Goal: Task Accomplishment & Management: Manage account settings

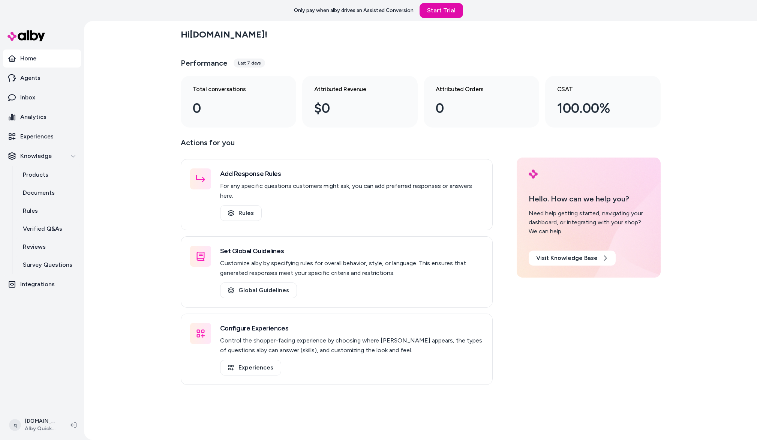
click at [400, 148] on p "Actions for you" at bounding box center [337, 145] width 312 height 18
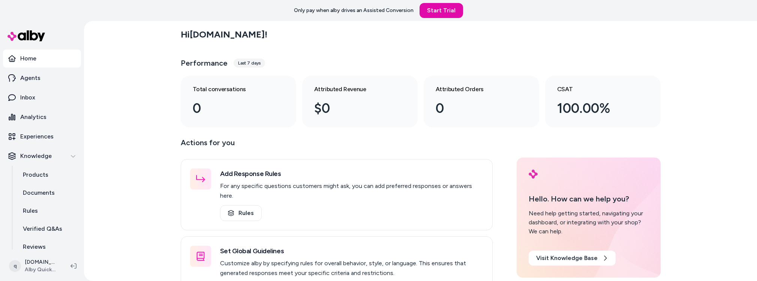
click at [31, 31] on img at bounding box center [25, 35] width 37 height 11
click at [30, 35] on img at bounding box center [25, 35] width 37 height 11
click at [33, 70] on link "Agents" at bounding box center [42, 78] width 78 height 18
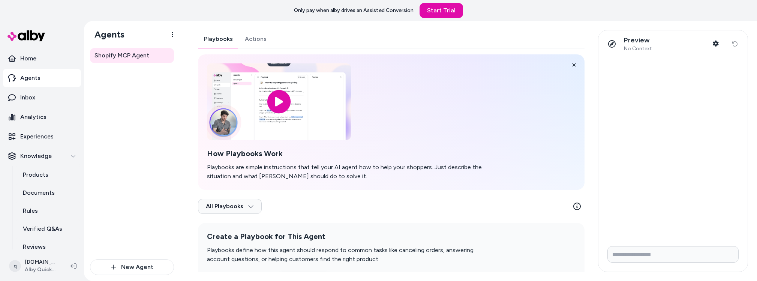
click at [169, 93] on div "Shopify MCP Agent" at bounding box center [132, 153] width 84 height 211
click at [477, 30] on div "Playbooks Actions" at bounding box center [391, 39] width 387 height 18
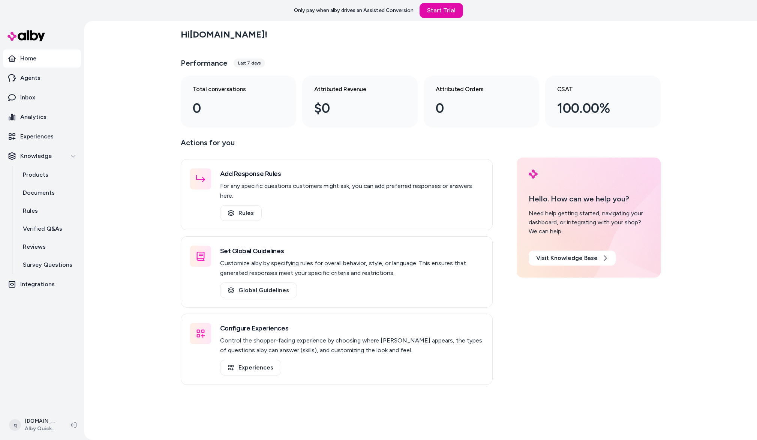
click at [166, 163] on div "Hi quickstart-402ee0f6.myshopify.com ! Performance Last 7 days Total conversati…" at bounding box center [420, 230] width 673 height 419
click at [123, 130] on div "Hi quickstart-402ee0f6.myshopify.com ! Performance Last 7 days Total conversati…" at bounding box center [420, 230] width 673 height 419
click at [111, 93] on div "Hi quickstart-402ee0f6.myshopify.com ! Performance Last 7 days Total conversati…" at bounding box center [420, 230] width 673 height 419
click at [66, 426] on div "q quickstart-402ee0f6.myshopify.com Shopify Alby QuickStart Store" at bounding box center [42, 425] width 84 height 30
click at [72, 425] on icon at bounding box center [73, 424] width 6 height 5
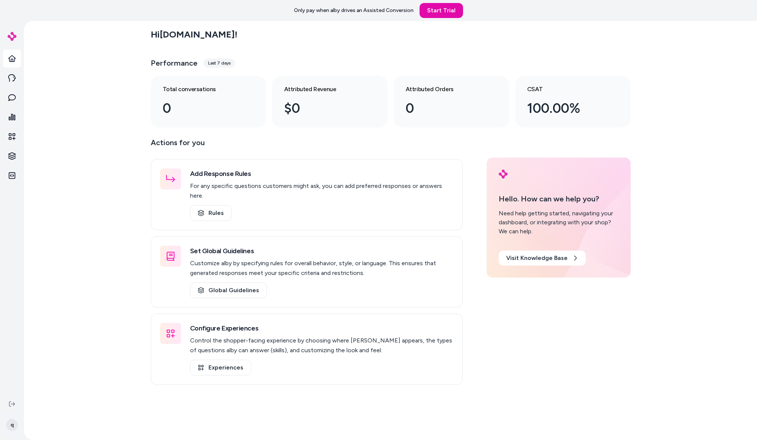
click at [16, 422] on html "Only pay when alby drives an Assisted Conversion Start Trial Home Agents Inbox …" at bounding box center [378, 220] width 757 height 440
click at [26, 400] on div "Log out" at bounding box center [55, 399] width 94 height 18
